Goal: Task Accomplishment & Management: Complete application form

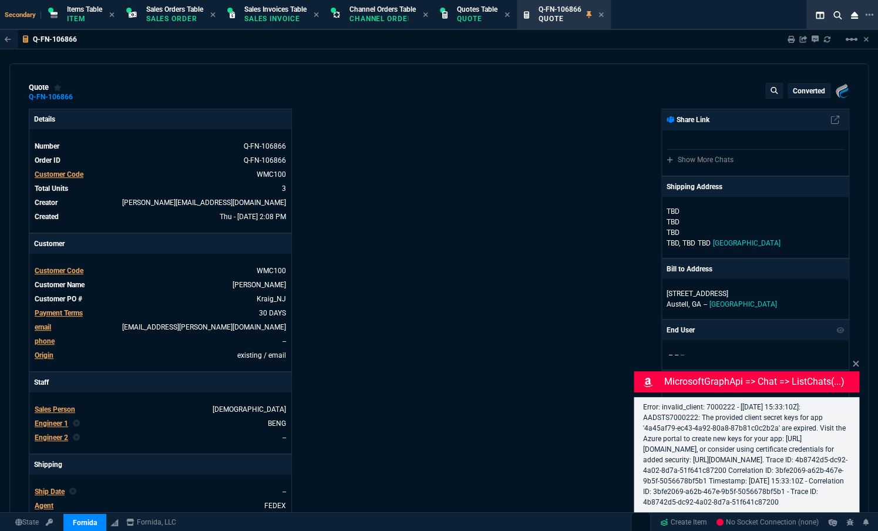
type input "7"
type input "232"
type input "55"
type input "150"
type input "50"
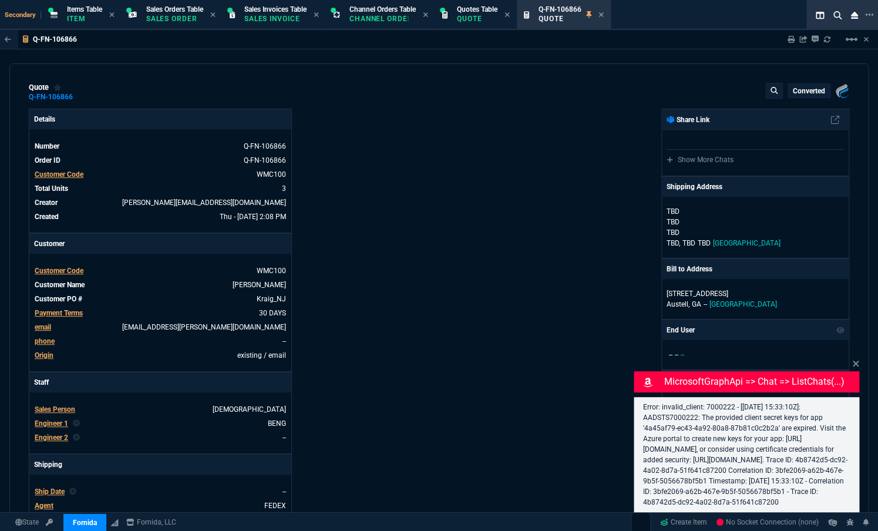
type input "125"
select select "4: SHAD"
type input "22"
click at [854, 361] on icon at bounding box center [856, 364] width 6 height 6
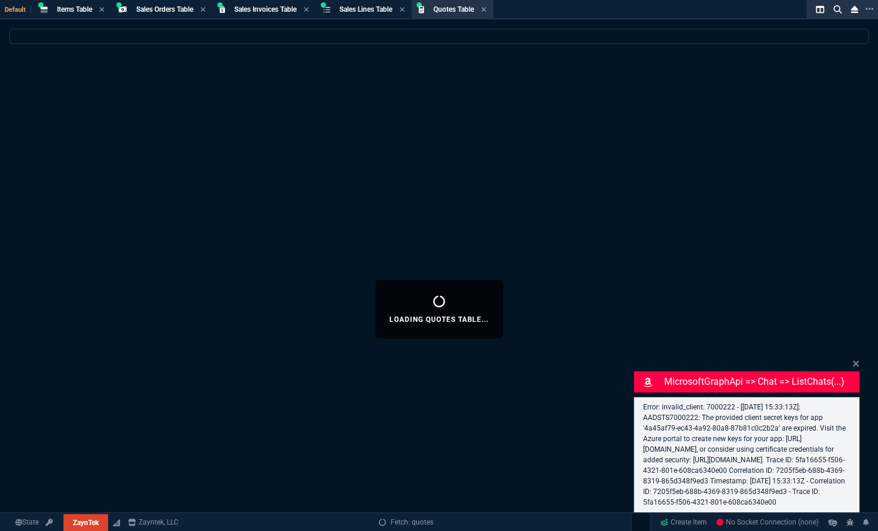
select select
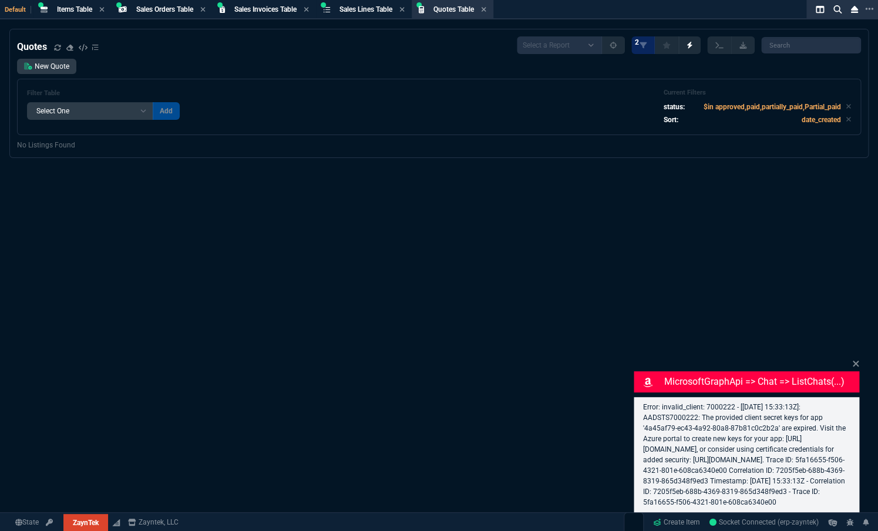
select select "4: SHAD"
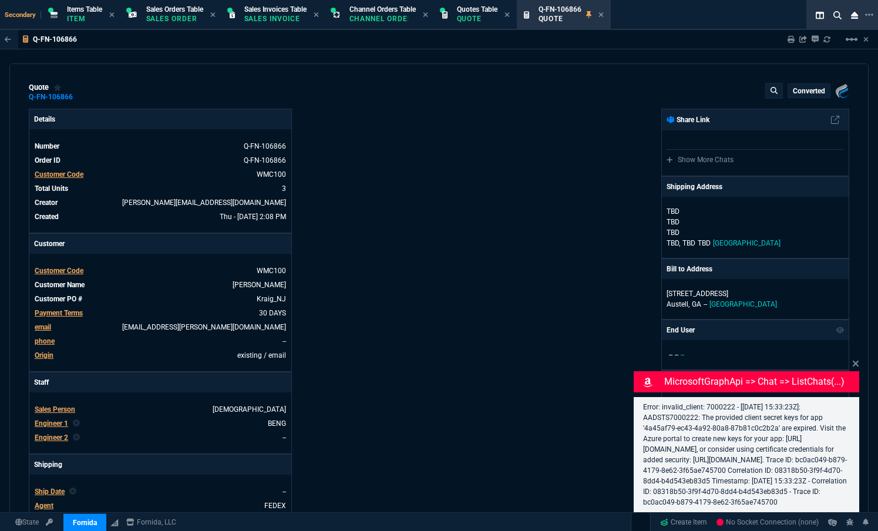
type input "7"
type input "232"
type input "55"
type input "150"
type input "50"
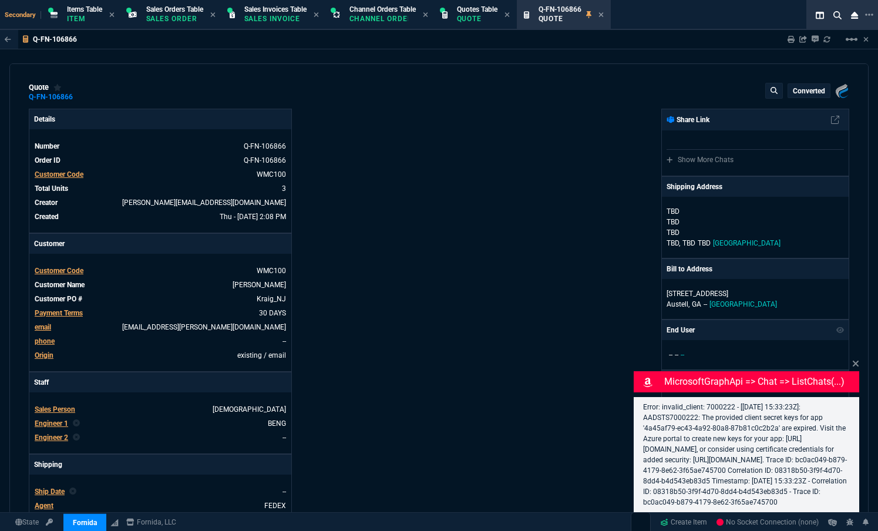
type input "125"
select select "4: SHAD"
type input "22"
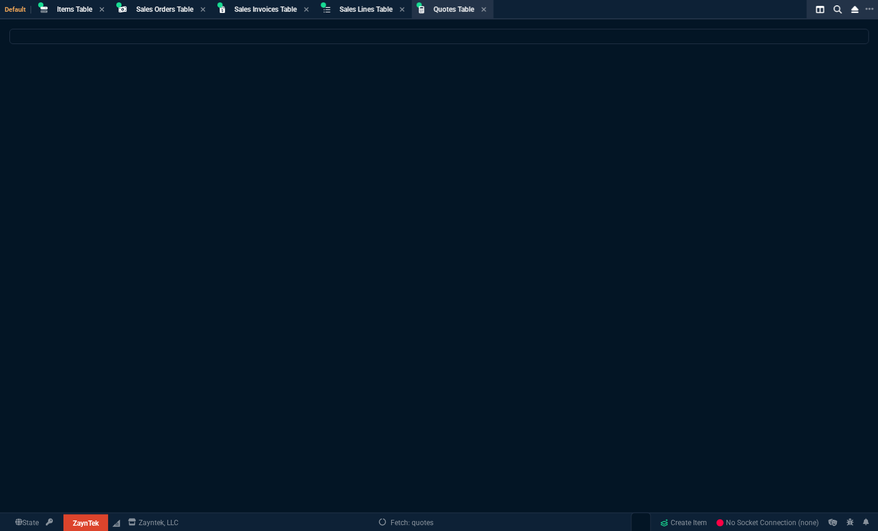
select select
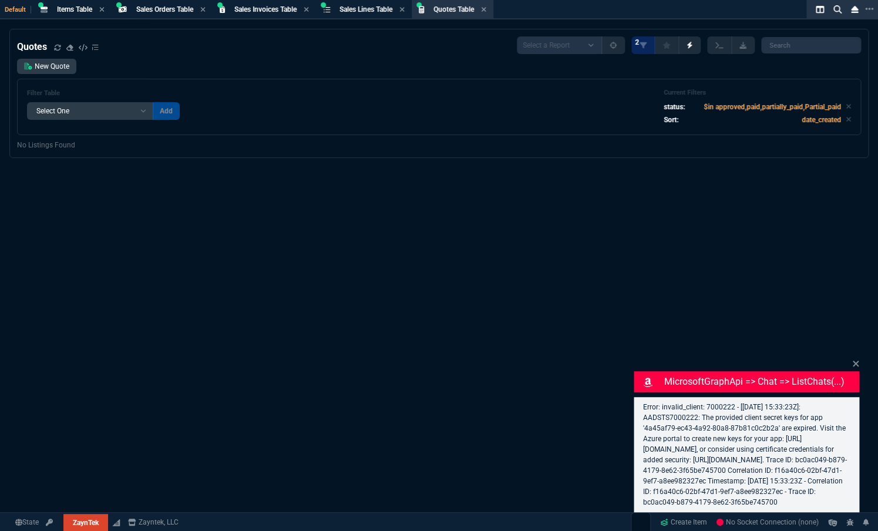
select select "4: SHAD"
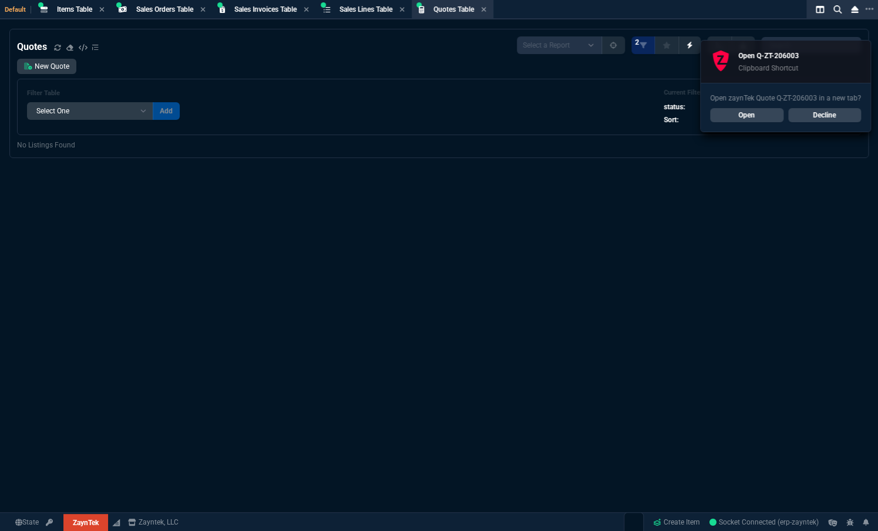
click at [752, 116] on link "Open" at bounding box center [746, 115] width 73 height 14
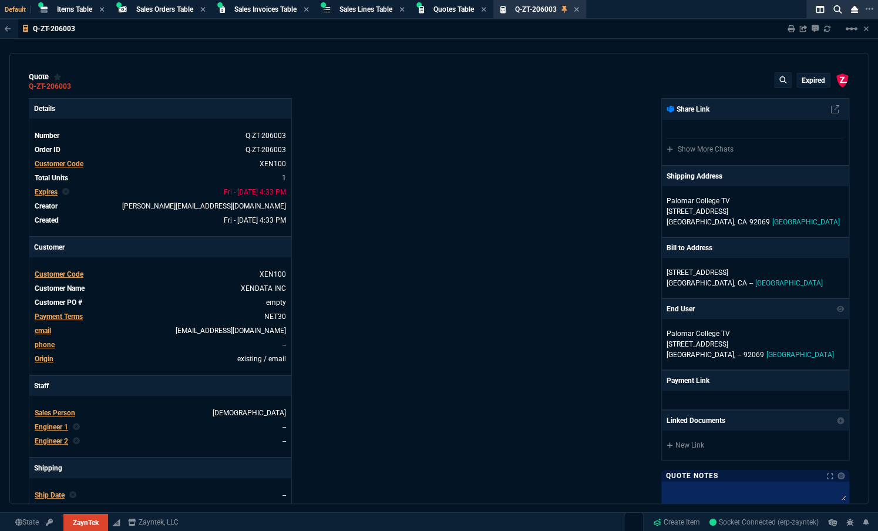
type input "100"
type input "310"
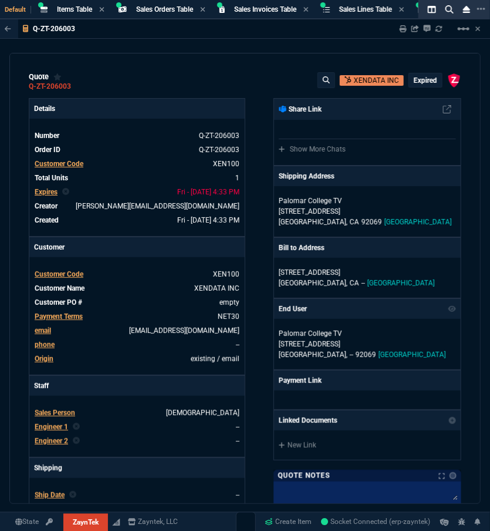
click at [223, 93] on div "quote Q-ZT-206003 XENDATA INC expired ZaynTek, LLC 2609 Technology Dr Suite 200…" at bounding box center [245, 278] width 472 height 451
click at [221, 301] on link "empty" at bounding box center [228, 302] width 22 height 11
paste link
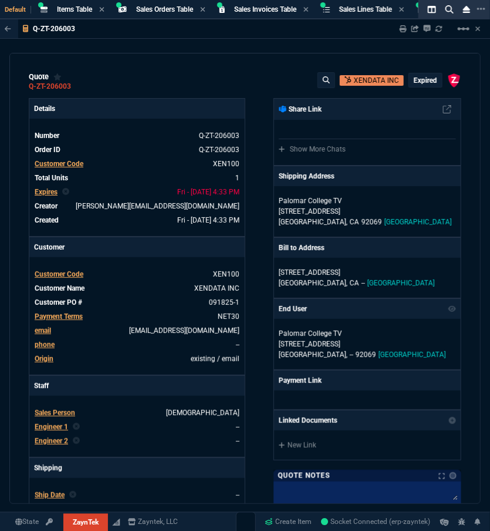
click at [258, 259] on div "ZaynTek, LLC 2609 Technology Dr Suite 200 Plano, TX 75074 Share Link Show More …" at bounding box center [353, 401] width 217 height 606
click at [362, 222] on span "92069" at bounding box center [372, 222] width 21 height 8
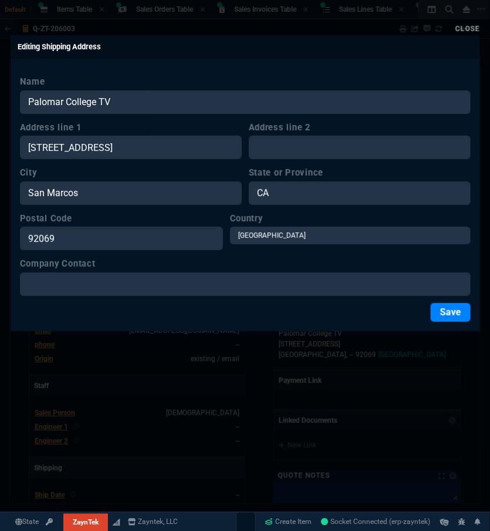
click at [466, 28] on button at bounding box center [466, 23] width 23 height 23
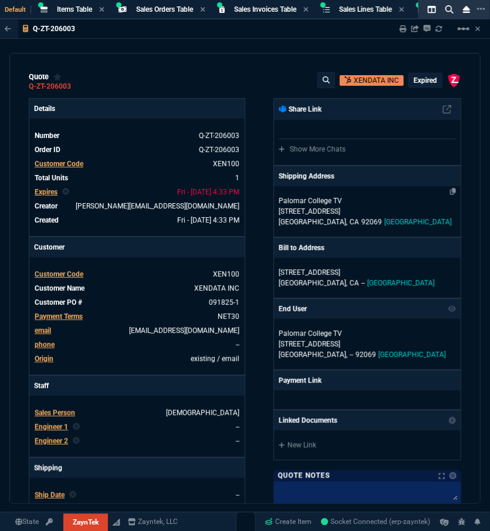
click at [362, 218] on span "92069" at bounding box center [372, 222] width 21 height 8
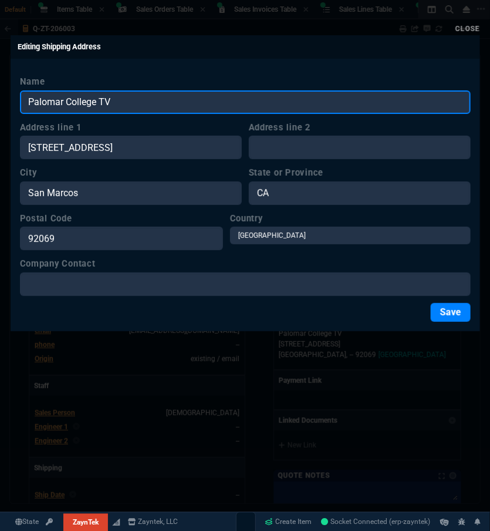
click at [221, 100] on input "Palomar College TV" at bounding box center [245, 101] width 451 height 23
paste input "XenData, Inc."
type input "XenData, Inc."
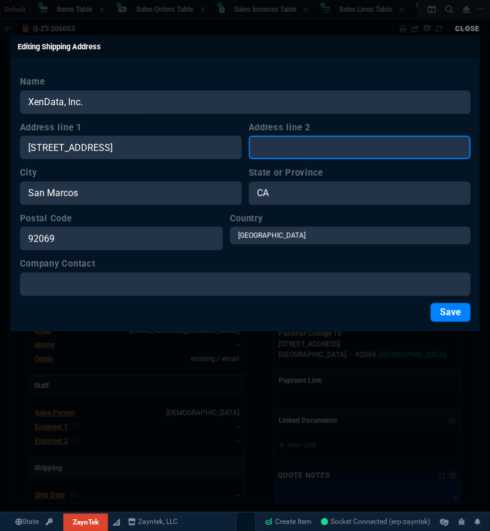
type input "Attn: Traci Rofidal"
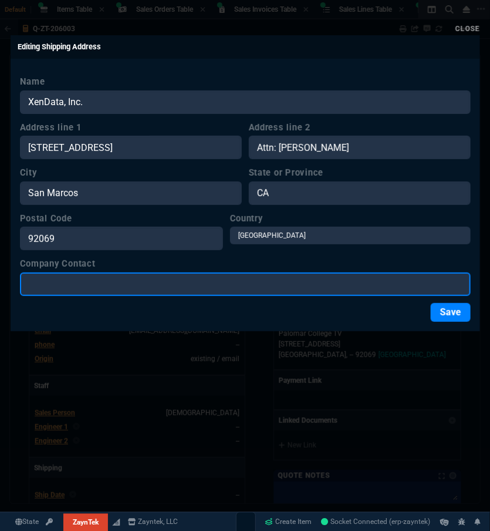
type input "Traci Rofidal"
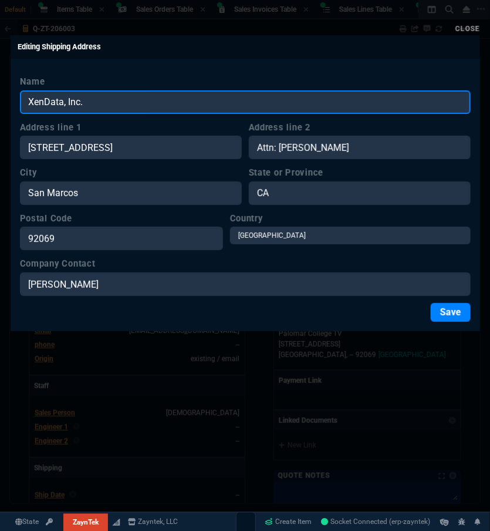
type input "XenData, Inc."
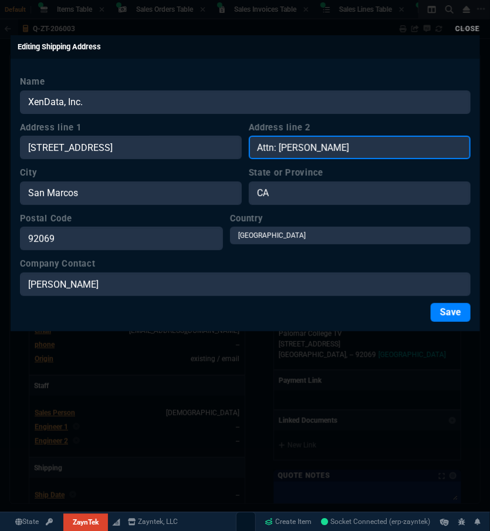
click at [313, 153] on input "Attn: Traci Rofidal" at bounding box center [360, 147] width 222 height 23
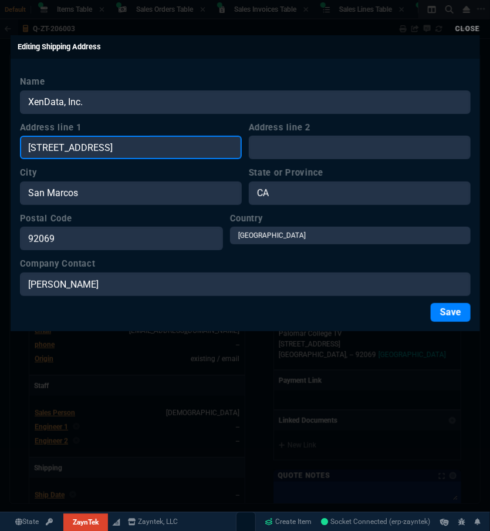
click at [99, 139] on input "1140 West Mission Road" at bounding box center [131, 147] width 222 height 23
click at [97, 156] on input "1140 West Mission Road" at bounding box center [131, 147] width 222 height 23
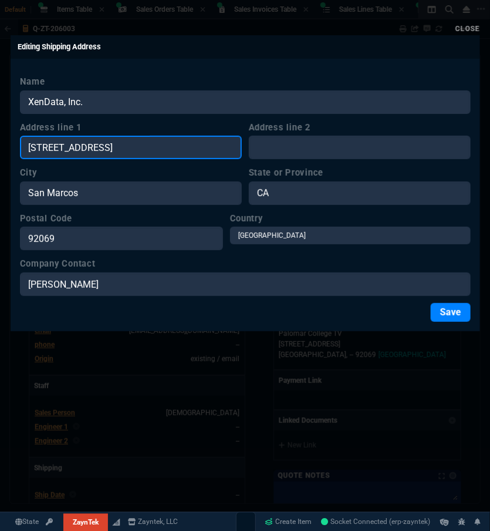
click at [97, 156] on input "1140 West Mission Road" at bounding box center [131, 147] width 222 height 23
drag, startPoint x: 149, startPoint y: 150, endPoint x: -12, endPoint y: 146, distance: 161.0
paste input "20005 State Highway 88, Suite D"
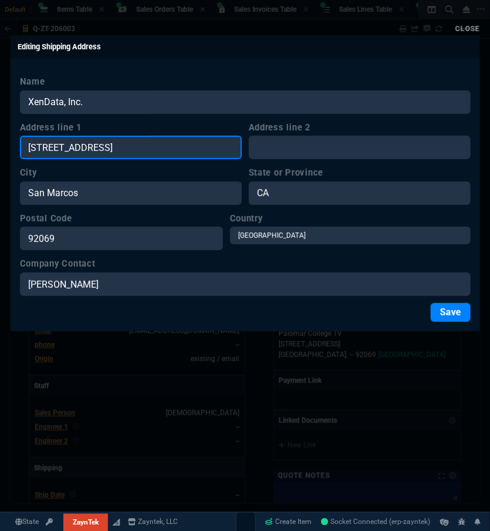
type input "20005 State Highway 88, Suite D"
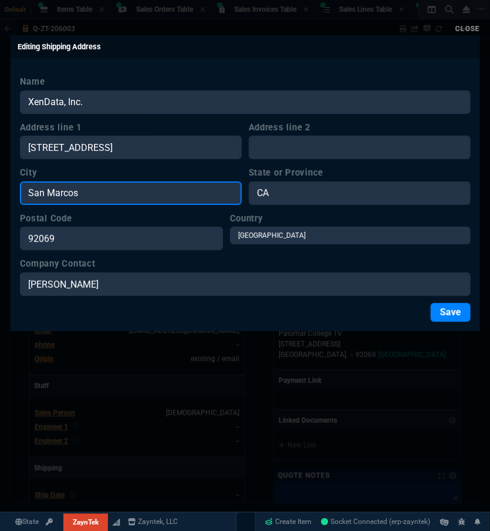
drag, startPoint x: 149, startPoint y: 189, endPoint x: -23, endPoint y: 188, distance: 171.5
click at [88, 201] on input "San Marcos" at bounding box center [131, 192] width 222 height 23
drag, startPoint x: 109, startPoint y: 190, endPoint x: 20, endPoint y: 193, distance: 89.3
click at [20, 193] on input "San Marcos" at bounding box center [131, 192] width 222 height 23
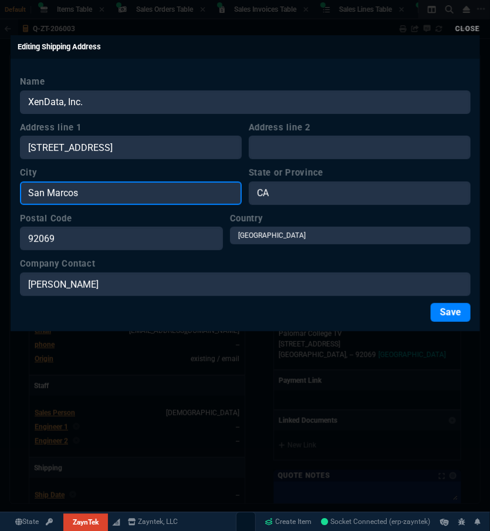
paste input "Pine Grove"
type input "Pine Grove"
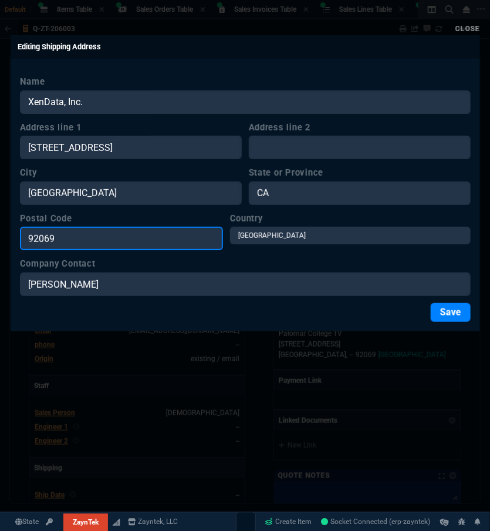
click at [223, 235] on input "92069" at bounding box center [121, 238] width 203 height 23
drag, startPoint x: 15, startPoint y: 236, endPoint x: 6, endPoint y: 235, distance: 8.3
click at [6, 235] on div "Close Editing Shipping Address Name XenData, Inc. Address line 1 20005 State Hi…" at bounding box center [245, 265] width 490 height 531
type input "95665"
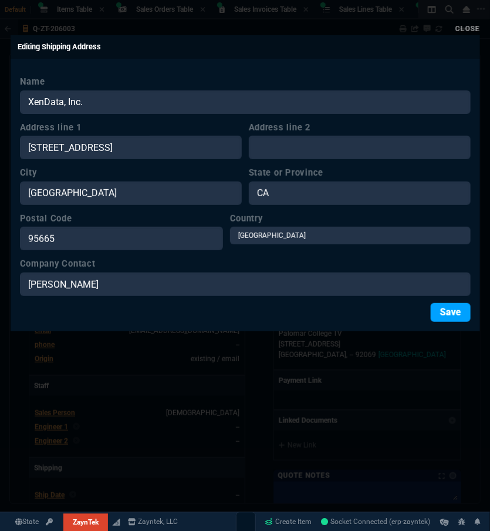
click at [448, 308] on button "Save" at bounding box center [451, 312] width 40 height 19
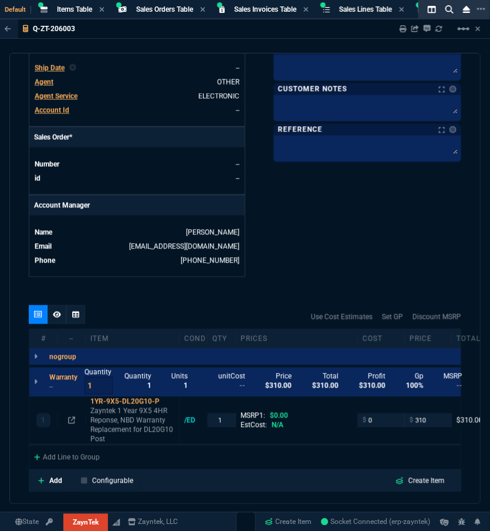
scroll to position [568, 0]
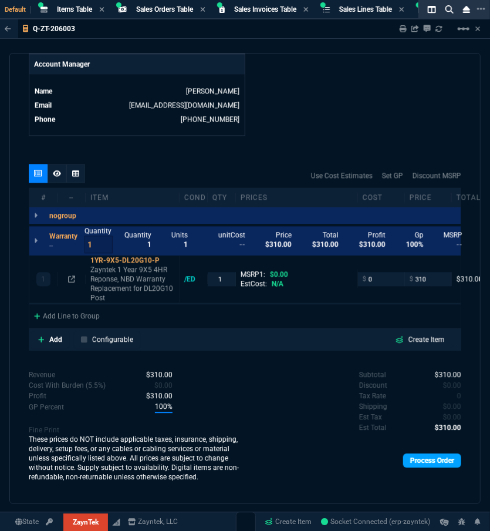
click at [423, 456] on link "Process Order" at bounding box center [432, 461] width 58 height 14
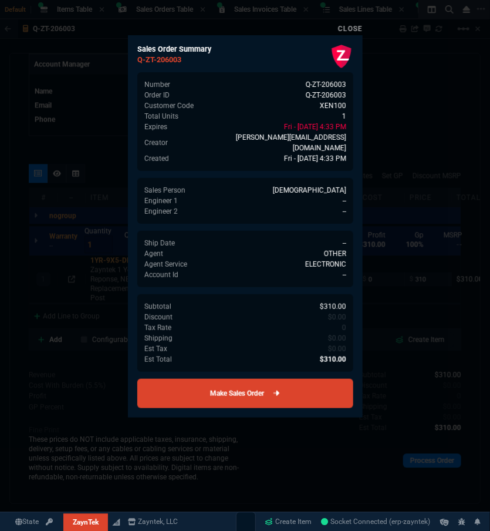
click at [294, 379] on link "Make Sales Order" at bounding box center [245, 393] width 216 height 29
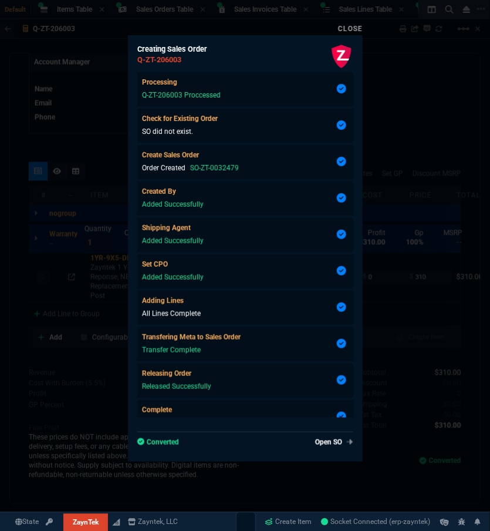
type input "100"
type input "310"
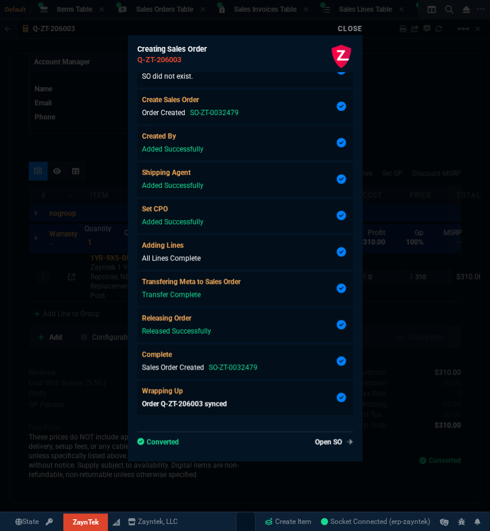
scroll to position [554, 0]
click at [232, 223] on div "Set CPO Added Successfully" at bounding box center [245, 216] width 216 height 34
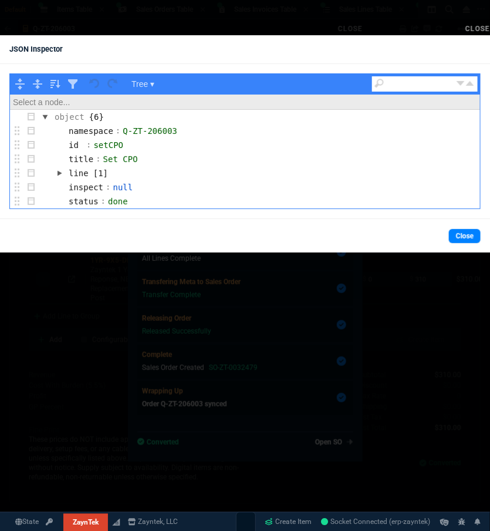
click at [414, 314] on div at bounding box center [245, 265] width 490 height 531
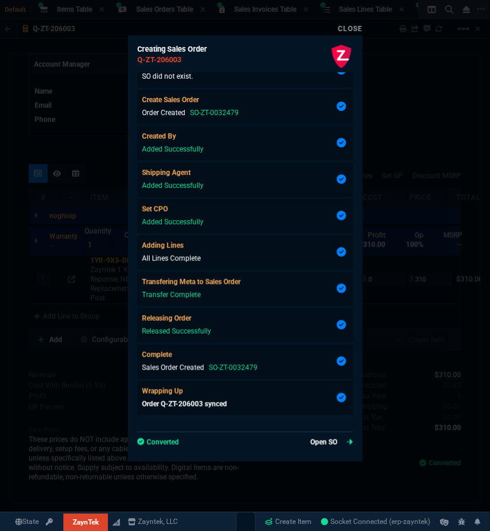
click at [324, 438] on link "Open SO" at bounding box center [332, 442] width 43 height 11
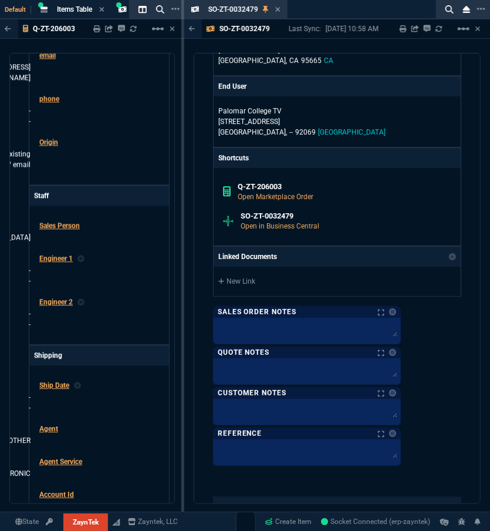
scroll to position [1068, 0]
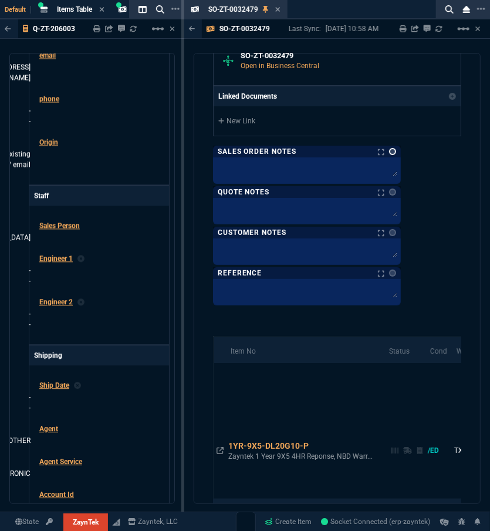
click at [391, 150] on link at bounding box center [392, 151] width 7 height 7
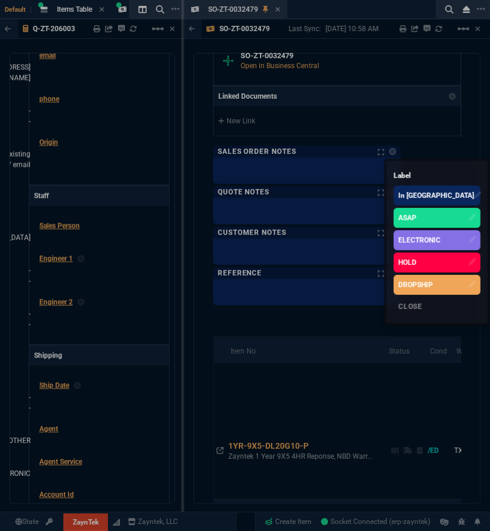
click at [407, 242] on div "ELECTRONIC" at bounding box center [420, 240] width 42 height 11
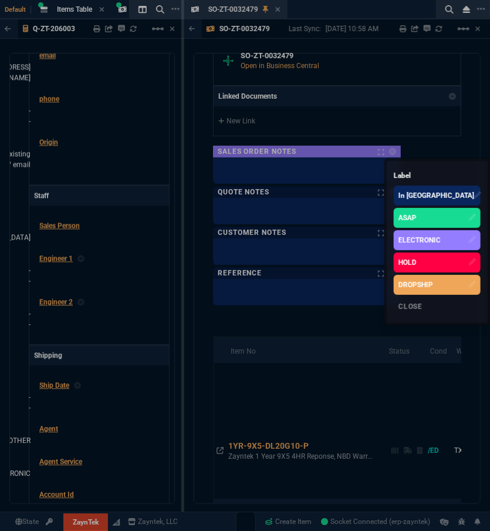
click at [271, 0] on div at bounding box center [245, 265] width 490 height 531
click at [280, 11] on icon at bounding box center [278, 9] width 5 height 5
